Goal: Navigation & Orientation: Find specific page/section

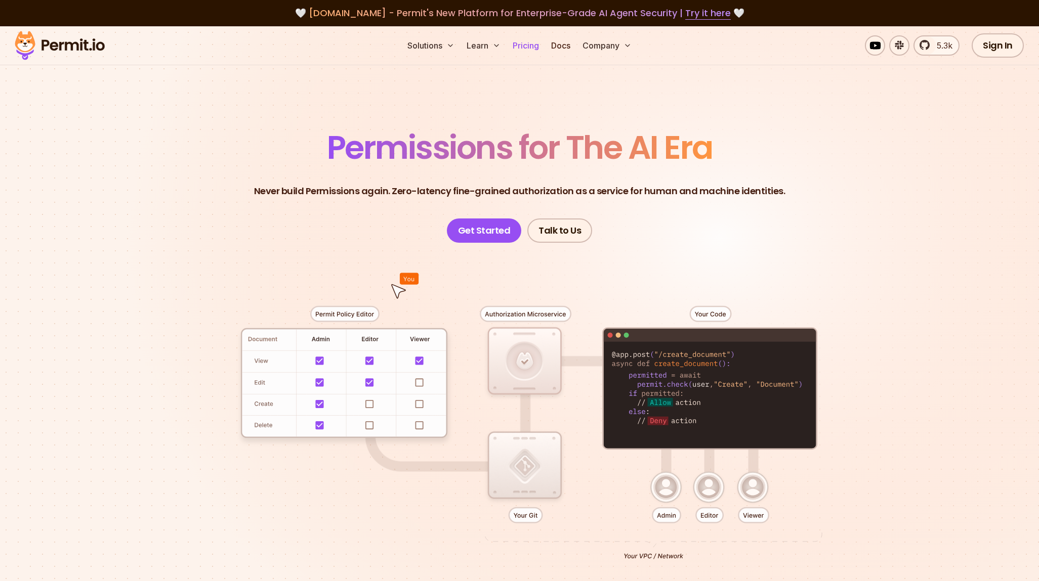
click at [525, 48] on link "Pricing" at bounding box center [526, 45] width 34 height 20
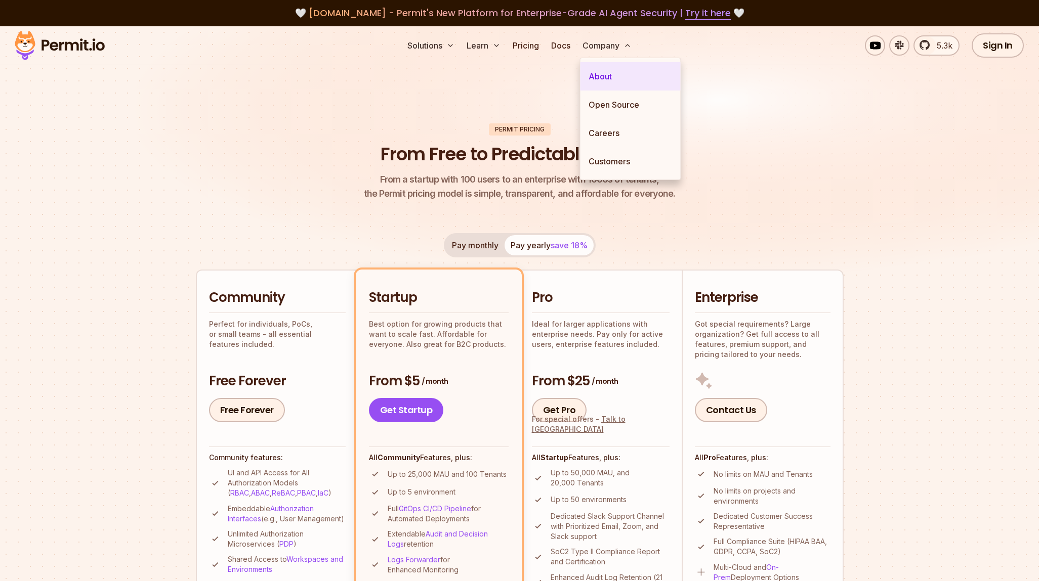
click at [608, 75] on link "About" at bounding box center [630, 76] width 100 height 28
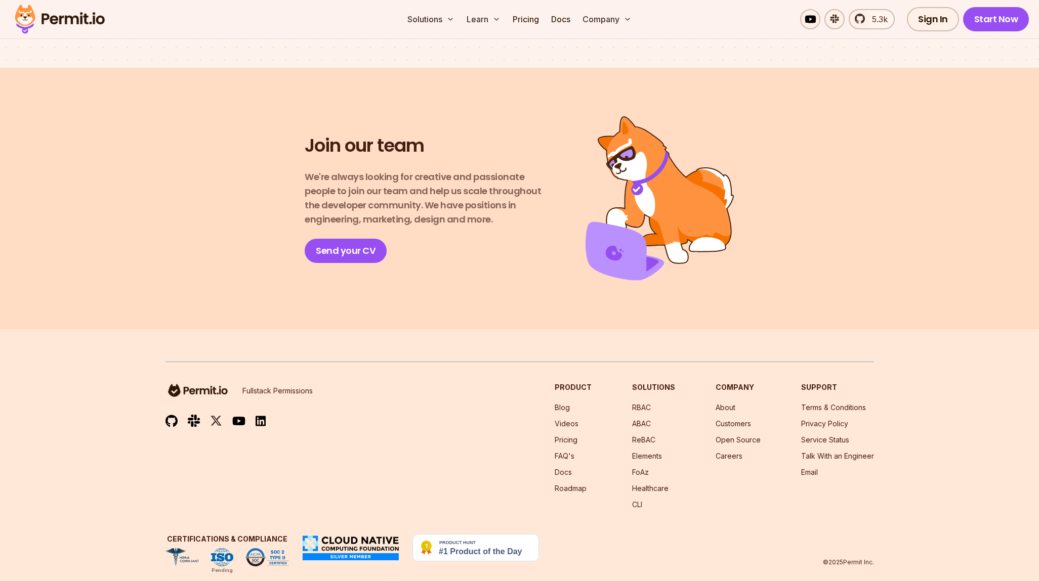
scroll to position [1684, 0]
click at [571, 453] on link "FAQ's" at bounding box center [565, 457] width 20 height 9
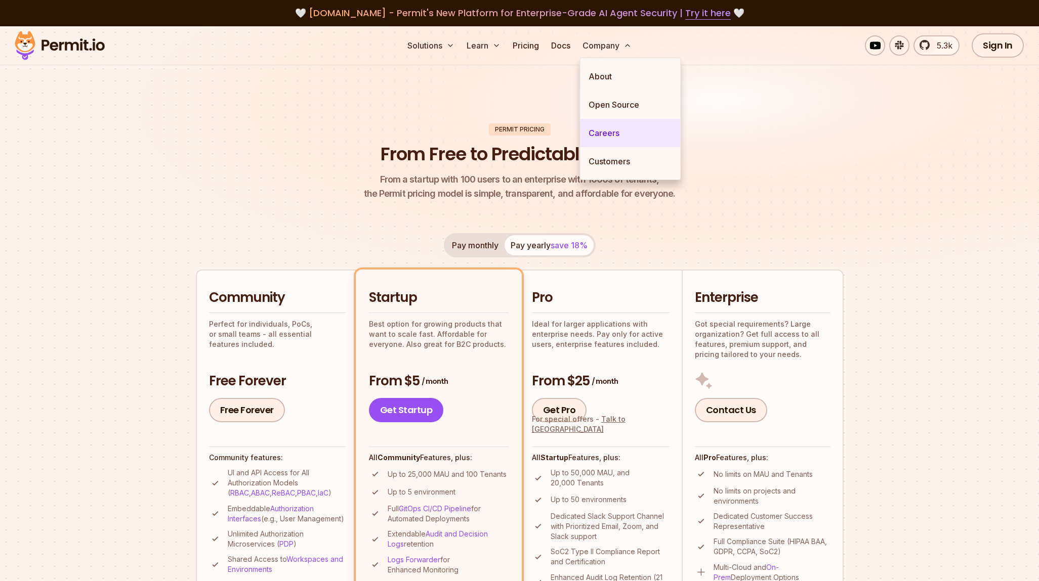
click at [604, 135] on link "Careers" at bounding box center [630, 133] width 100 height 28
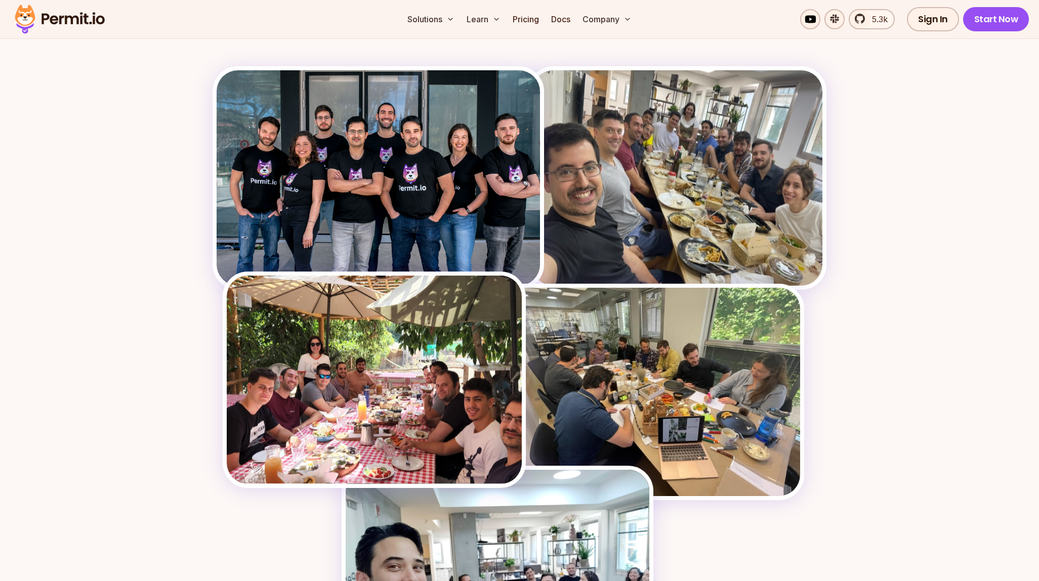
scroll to position [1386, 0]
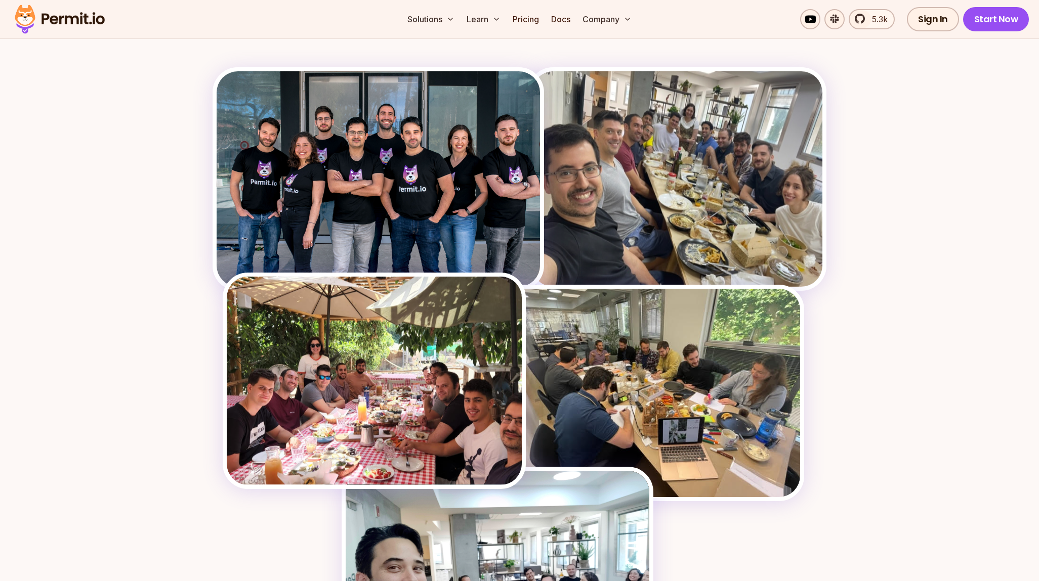
click at [616, 195] on img at bounding box center [677, 179] width 290 height 216
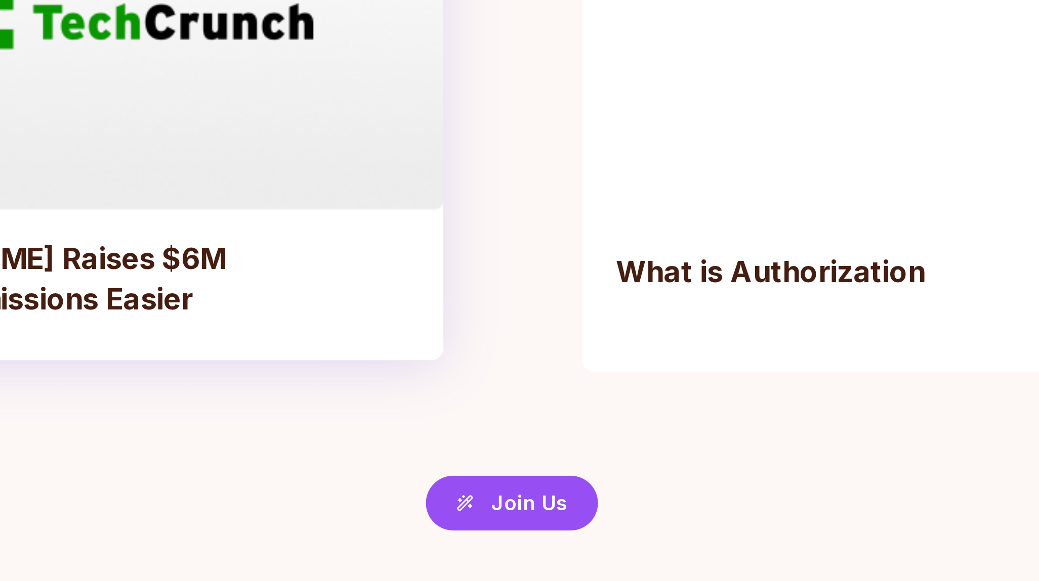
scroll to position [2207, 0]
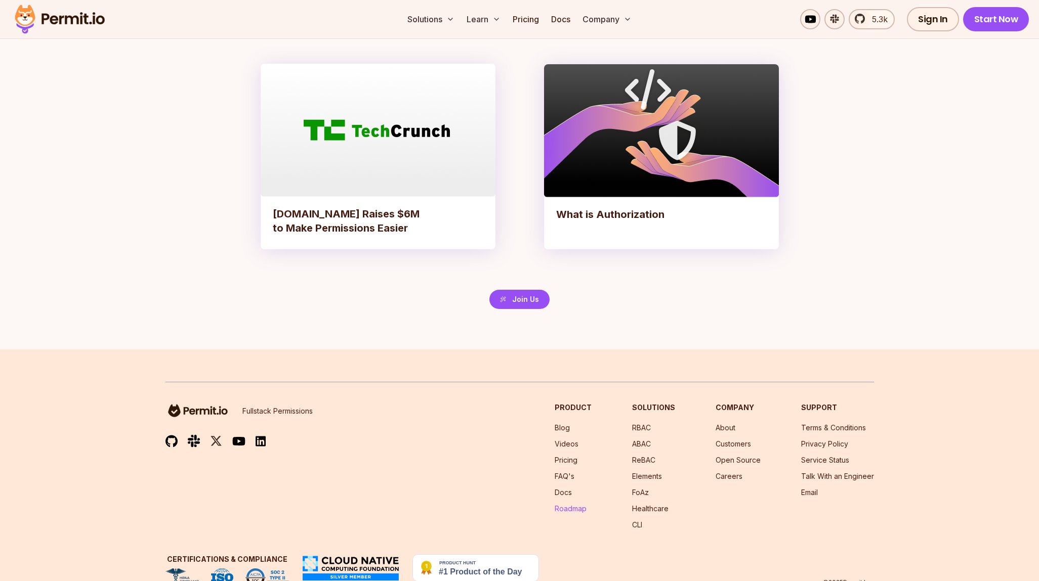
click at [574, 509] on link "Roadmap" at bounding box center [571, 508] width 32 height 9
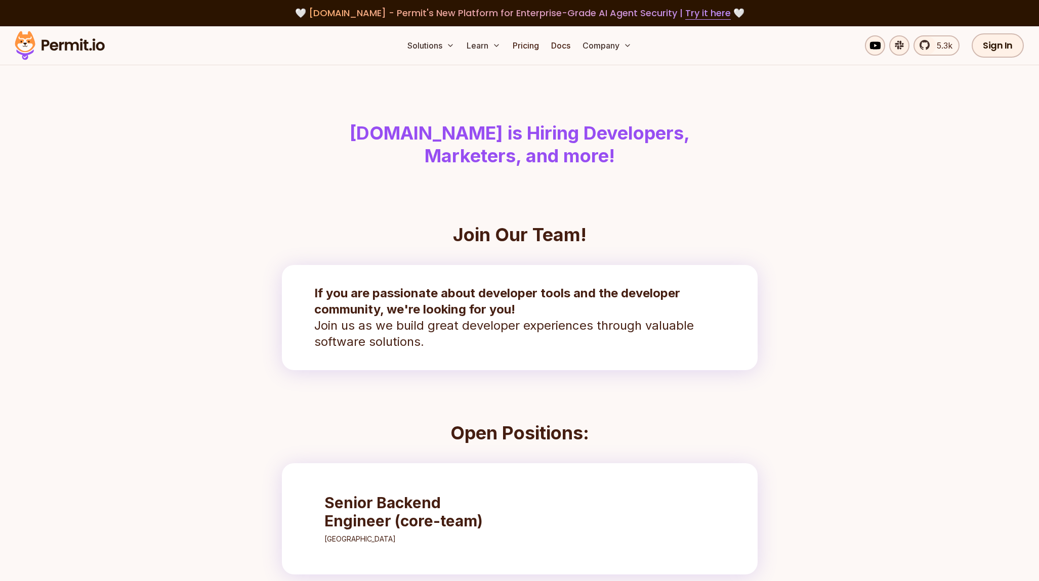
scroll to position [0, 0]
click at [529, 49] on link "Pricing" at bounding box center [526, 45] width 34 height 20
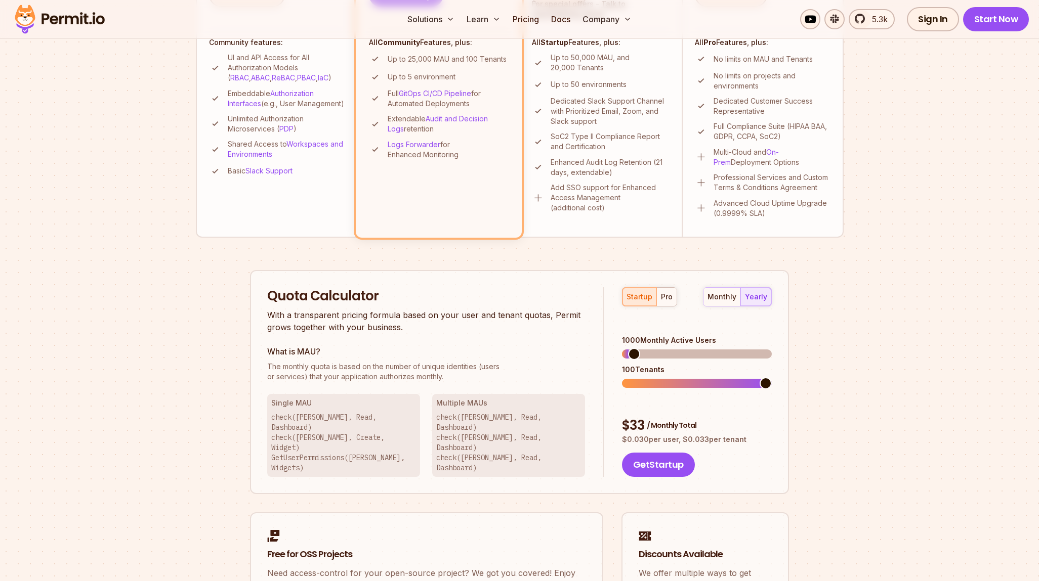
scroll to position [421, 0]
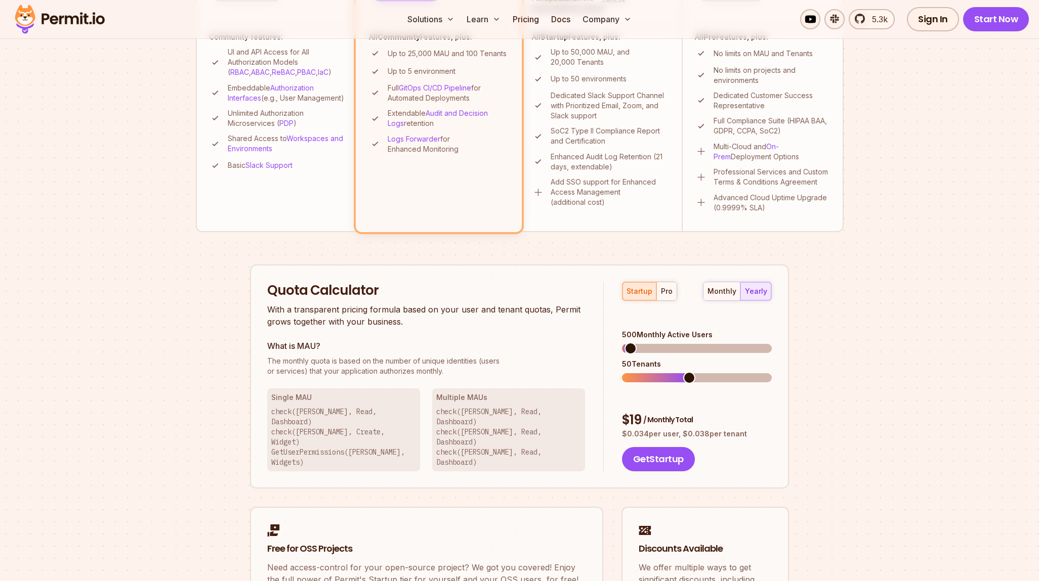
click at [624, 337] on div "500 Monthly Active Users 50 Tenants" at bounding box center [697, 356] width 150 height 53
click at [789, 360] on div "Permit Pricing From Free to Predictable Scaling From a startup with 100 users t…" at bounding box center [520, 180] width 648 height 957
click at [620, 331] on div "startup pro monthly yearly 100 Monthly Active Users 10 Tenants $ 5 / Monthly To…" at bounding box center [688, 377] width 168 height 190
click at [759, 290] on div "monthly yearly" at bounding box center [737, 291] width 69 height 19
click at [600, 366] on div "Quota Calculator With a transparent pricing formula based on your user and tena…" at bounding box center [519, 377] width 539 height 225
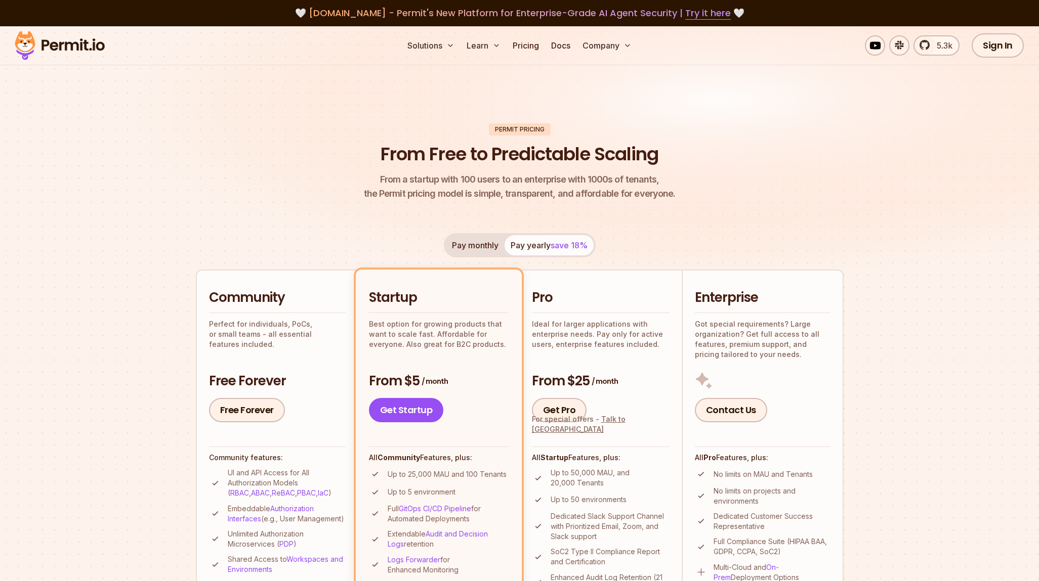
scroll to position [0, 0]
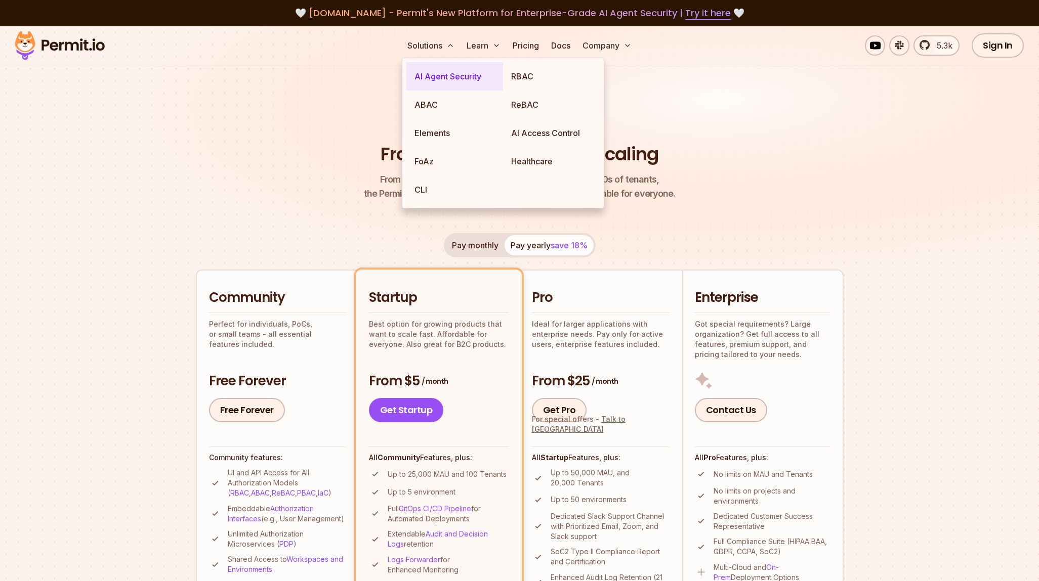
click at [453, 75] on link "AI Agent Security" at bounding box center [454, 76] width 97 height 28
